Goal: Navigation & Orientation: Find specific page/section

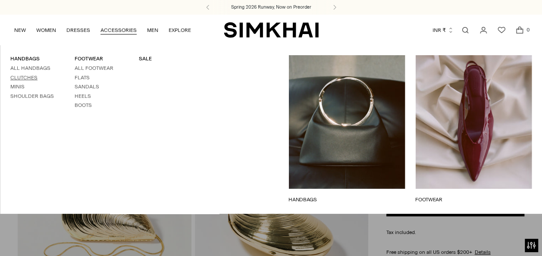
click at [30, 75] on link "Clutches" at bounding box center [23, 78] width 27 height 6
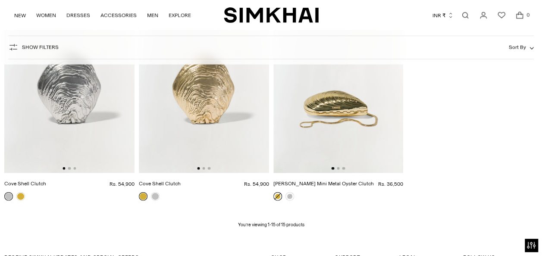
scroll to position [990, 0]
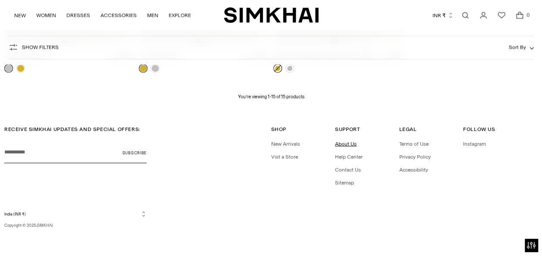
click at [349, 141] on link "About Us" at bounding box center [346, 144] width 22 height 6
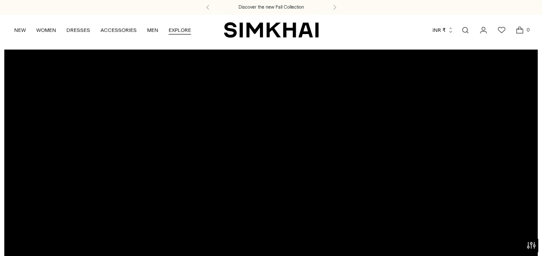
click at [182, 34] on link "EXPLORE" at bounding box center [179, 30] width 22 height 19
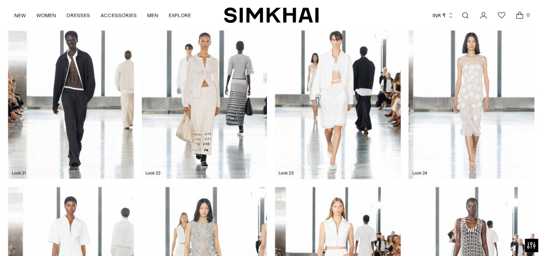
scroll to position [965, 0]
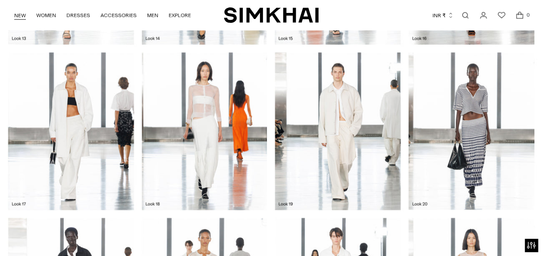
click at [18, 14] on link "NEW" at bounding box center [20, 15] width 12 height 19
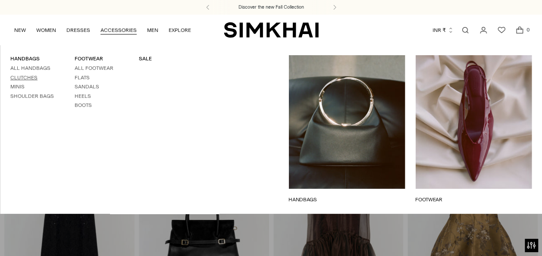
click at [29, 76] on link "Clutches" at bounding box center [23, 78] width 27 height 6
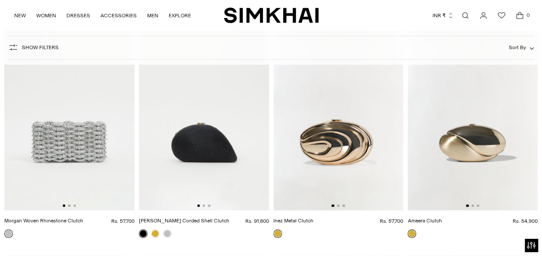
scroll to position [97, 0]
